Goal: Check status: Check status

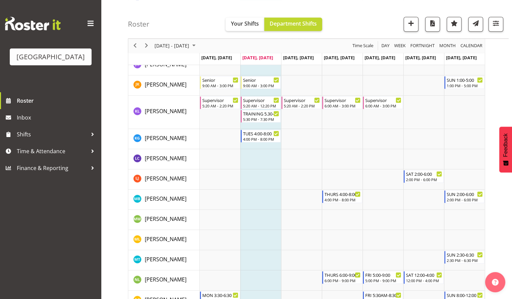
scroll to position [489, 0]
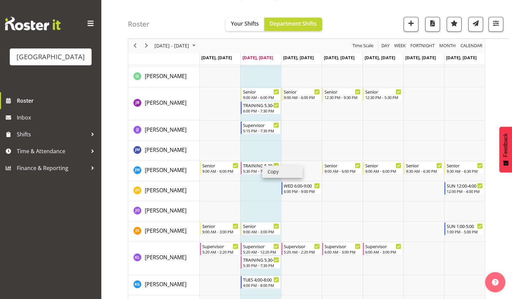
click at [292, 144] on td "Timeline Week of August 12, 2025" at bounding box center [301, 151] width 41 height 20
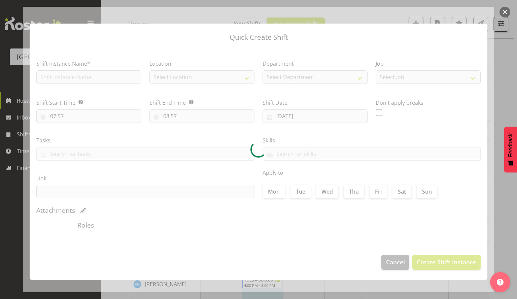
type input "[DATE]"
checkbox input "true"
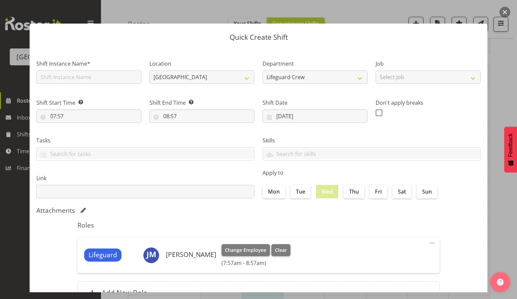
click at [506, 11] on button "button" at bounding box center [504, 12] width 11 height 11
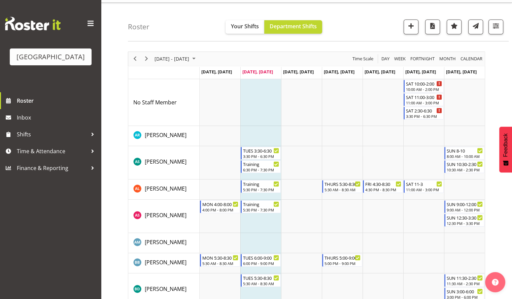
scroll to position [0, 0]
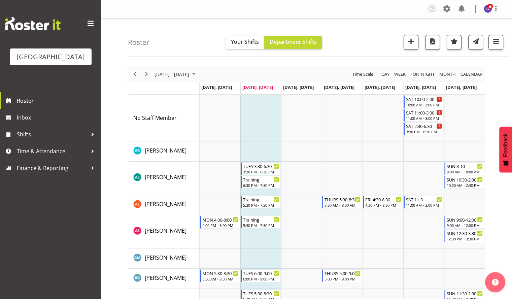
click at [150, 55] on div "Roster Your Shifts Department Shifts All Locations [GEOGRAPHIC_DATA] Select All…" at bounding box center [318, 37] width 380 height 39
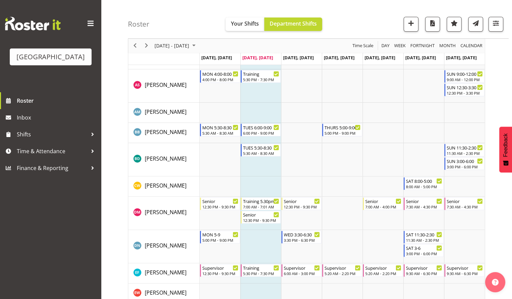
click at [139, 50] on div "previous period" at bounding box center [134, 46] width 11 height 14
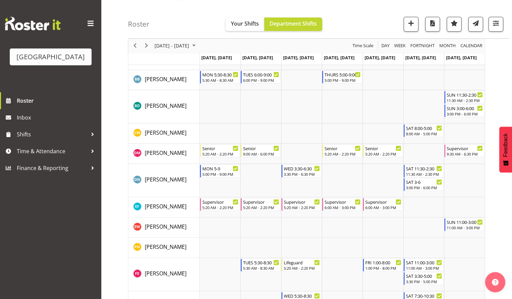
click at [138, 52] on div "previous period" at bounding box center [134, 46] width 11 height 14
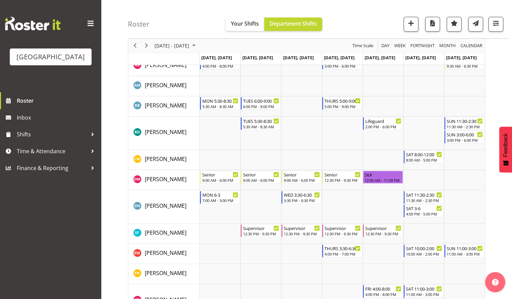
scroll to position [159, 0]
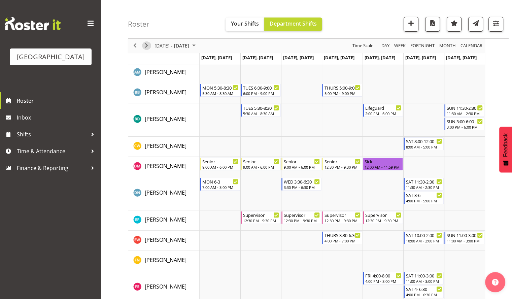
click at [142, 46] on span "Next" at bounding box center [146, 46] width 8 height 8
